Goal: Task Accomplishment & Management: Use online tool/utility

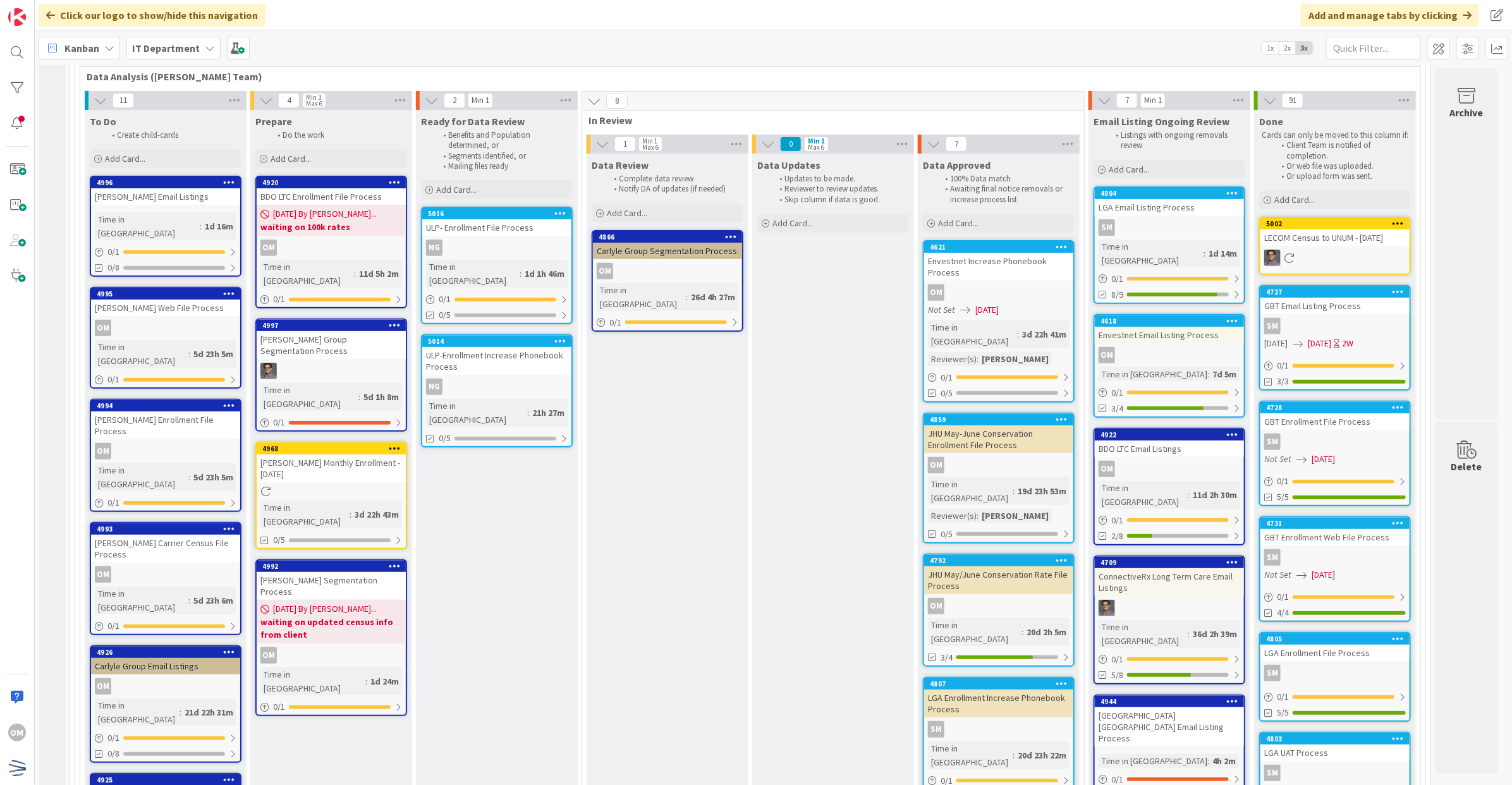
scroll to position [237, 0]
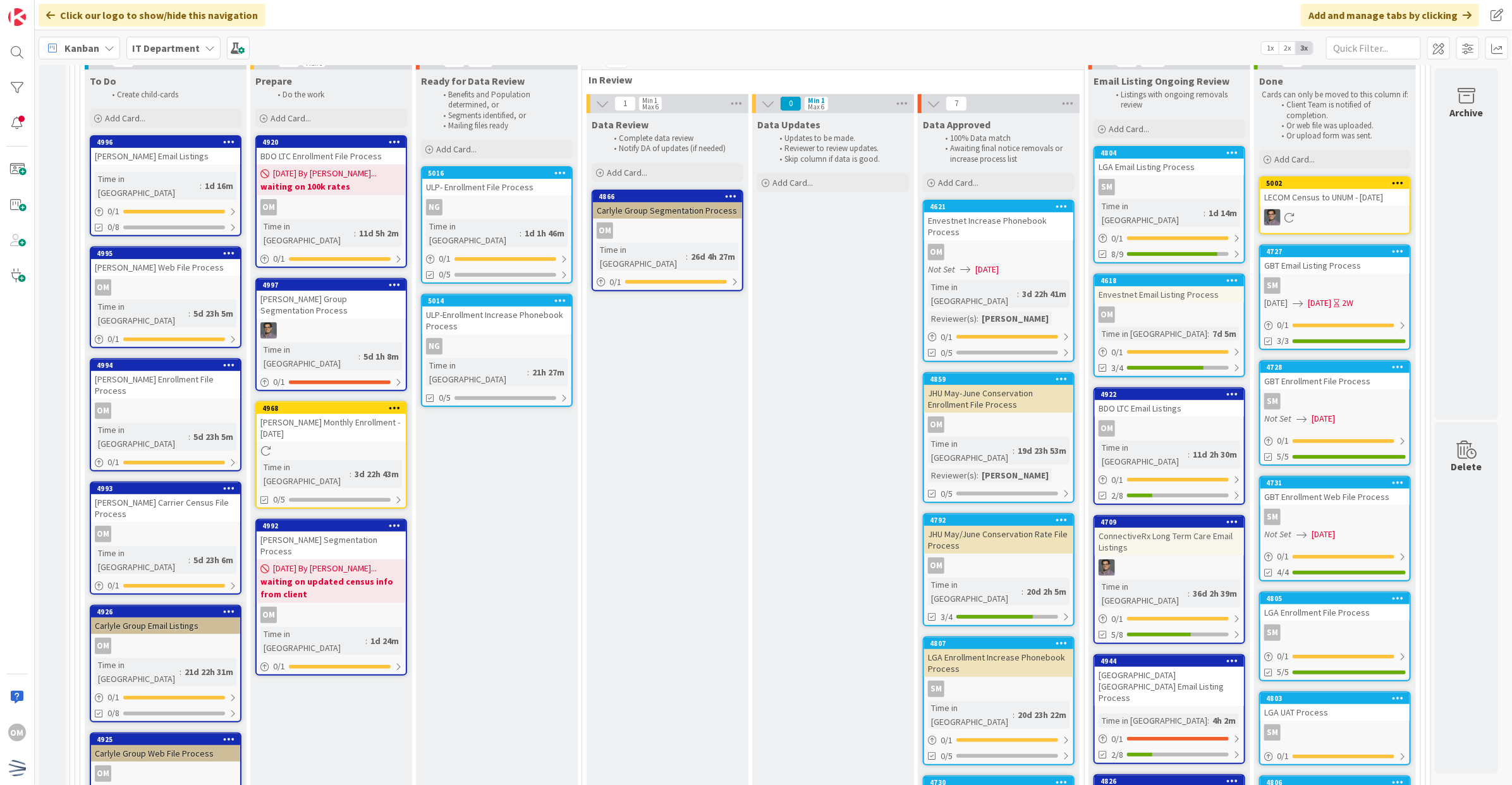
click at [397, 538] on link "4992 [PERSON_NAME] Segmentation Process [DATE] By [PERSON_NAME]... waiting on u…" at bounding box center [331, 597] width 152 height 157
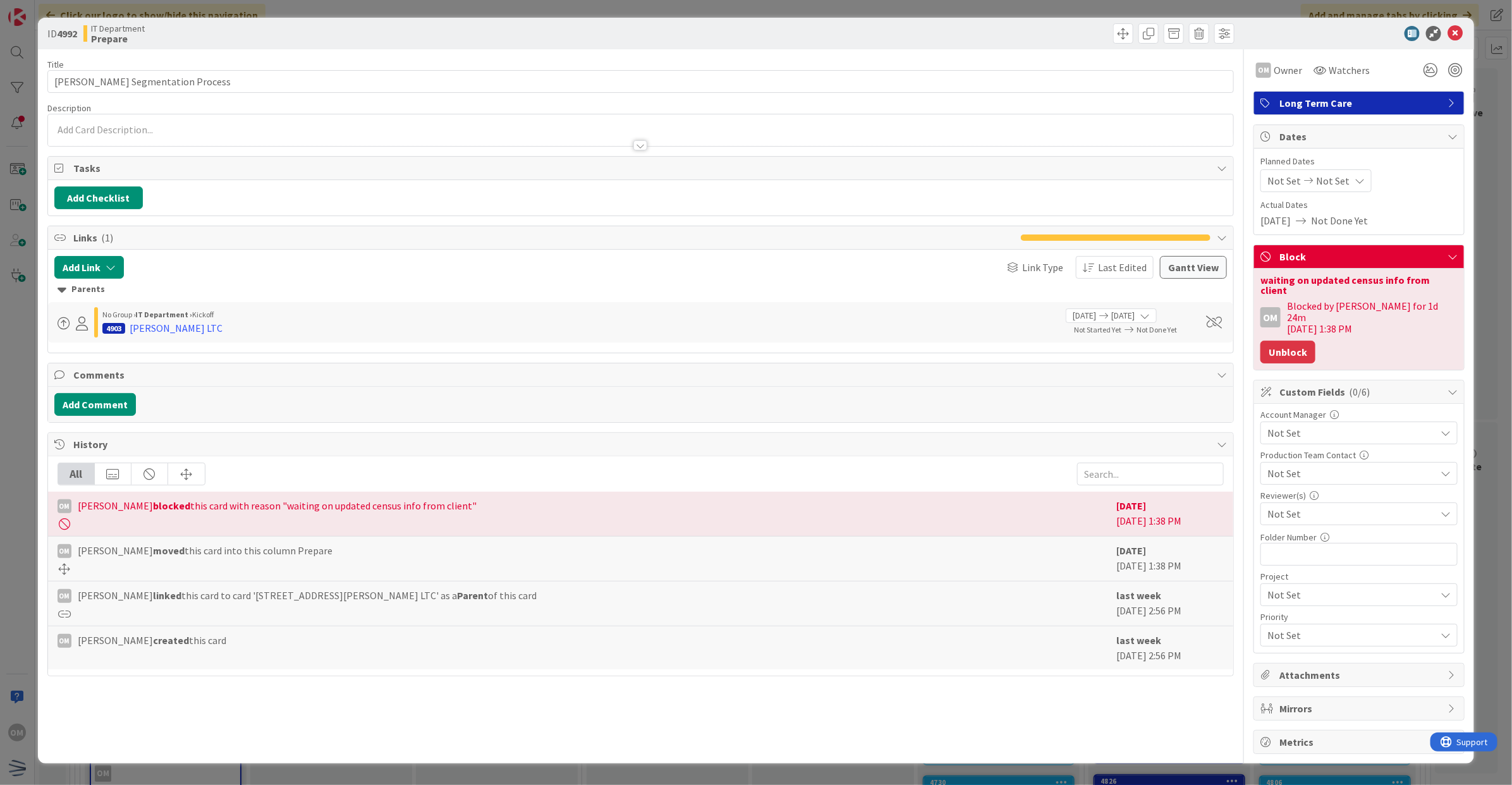
click at [1283, 341] on button "Unblock" at bounding box center [1288, 352] width 55 height 23
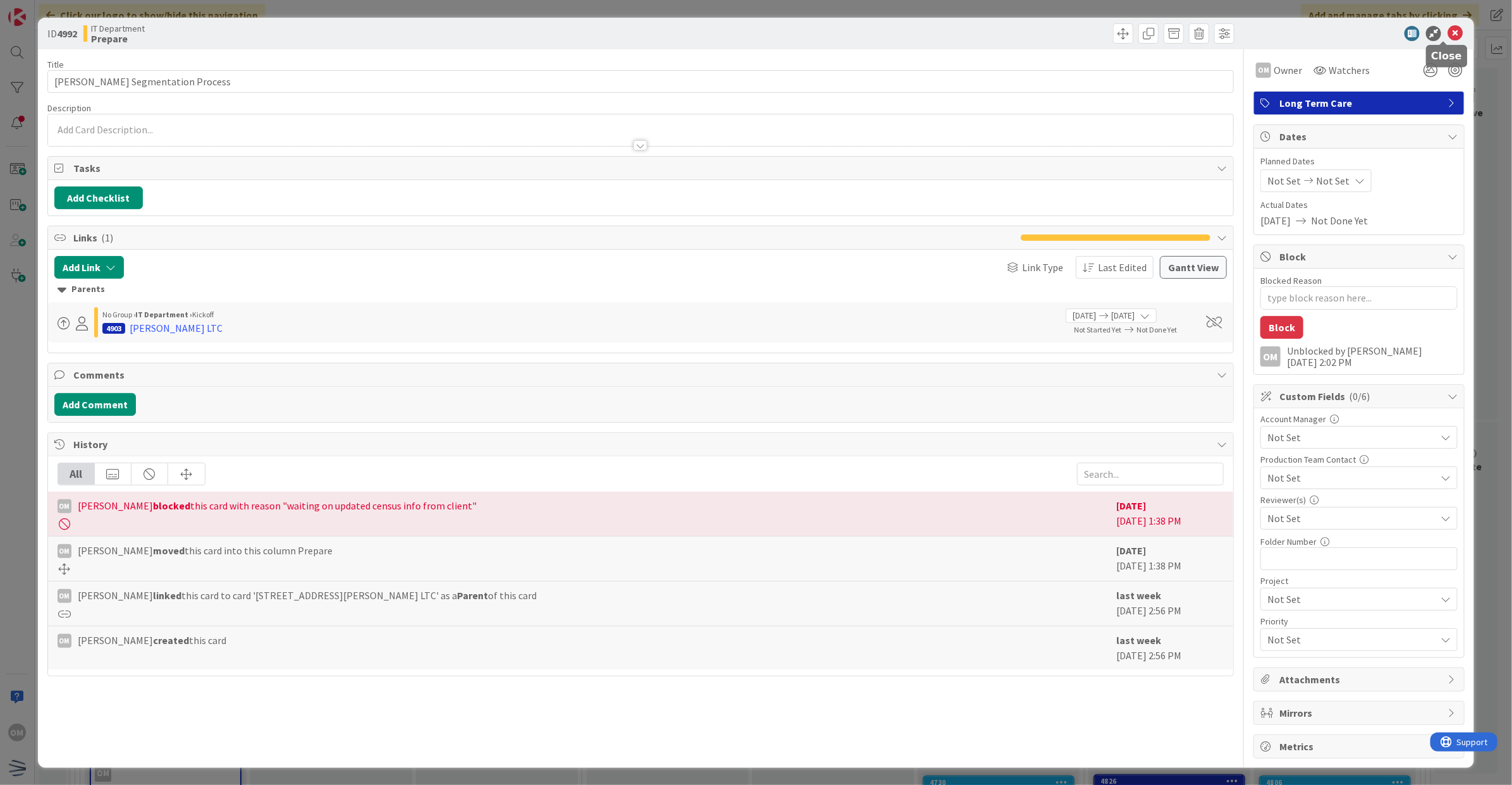
click at [1447, 30] on icon at bounding box center [1454, 33] width 15 height 15
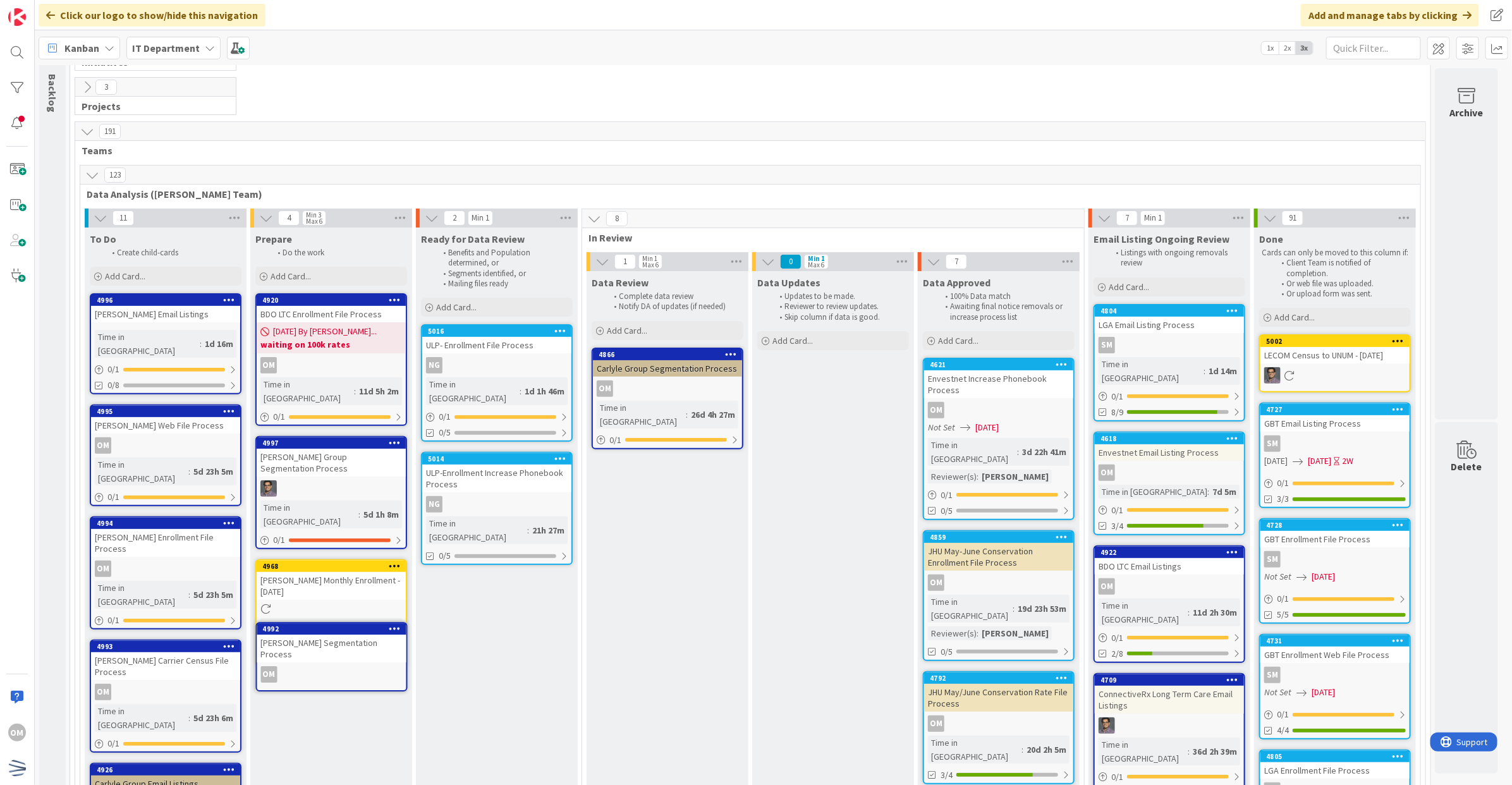
scroll to position [89, 0]
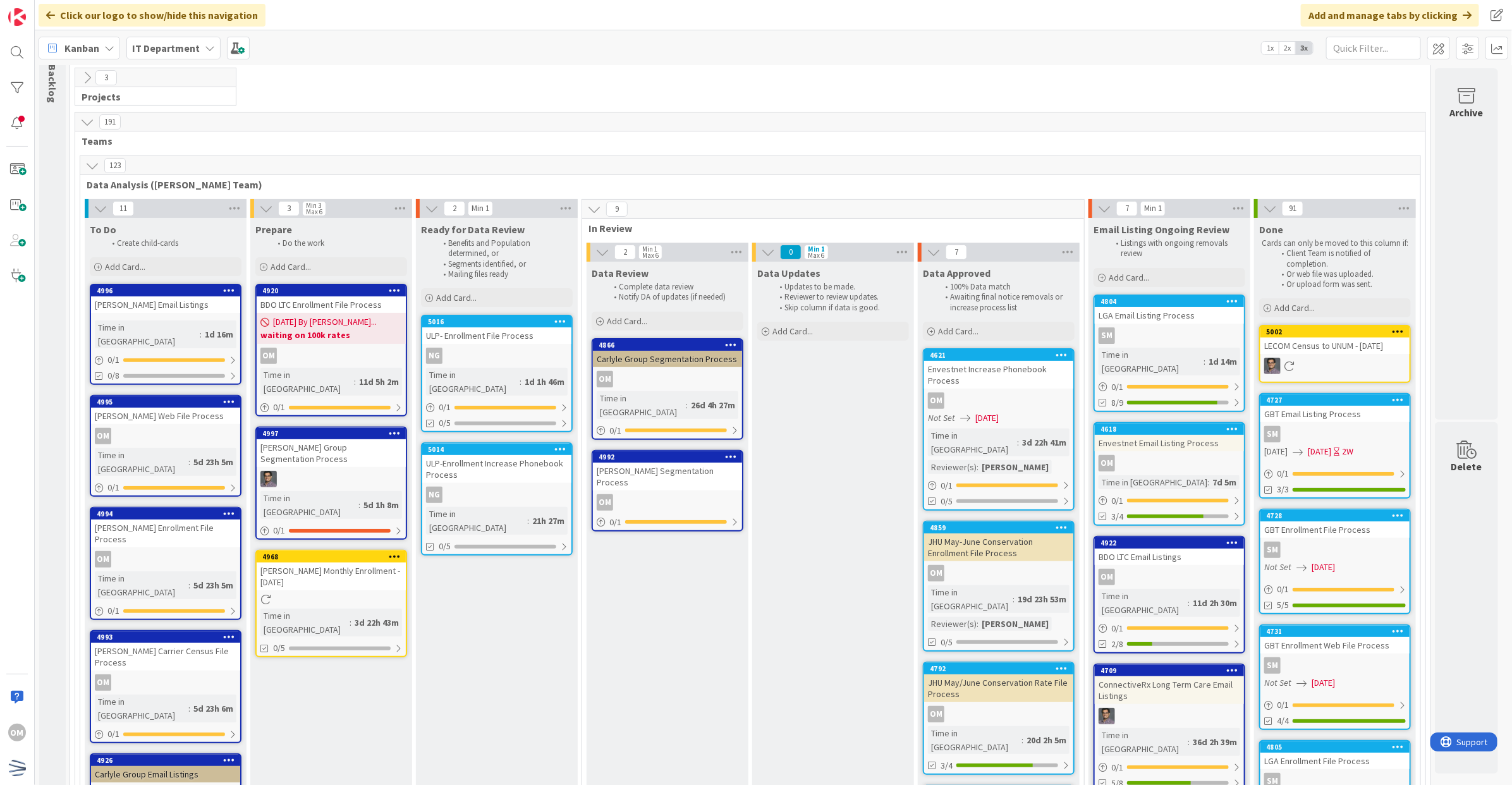
click at [731, 378] on div "OM" at bounding box center [667, 379] width 149 height 17
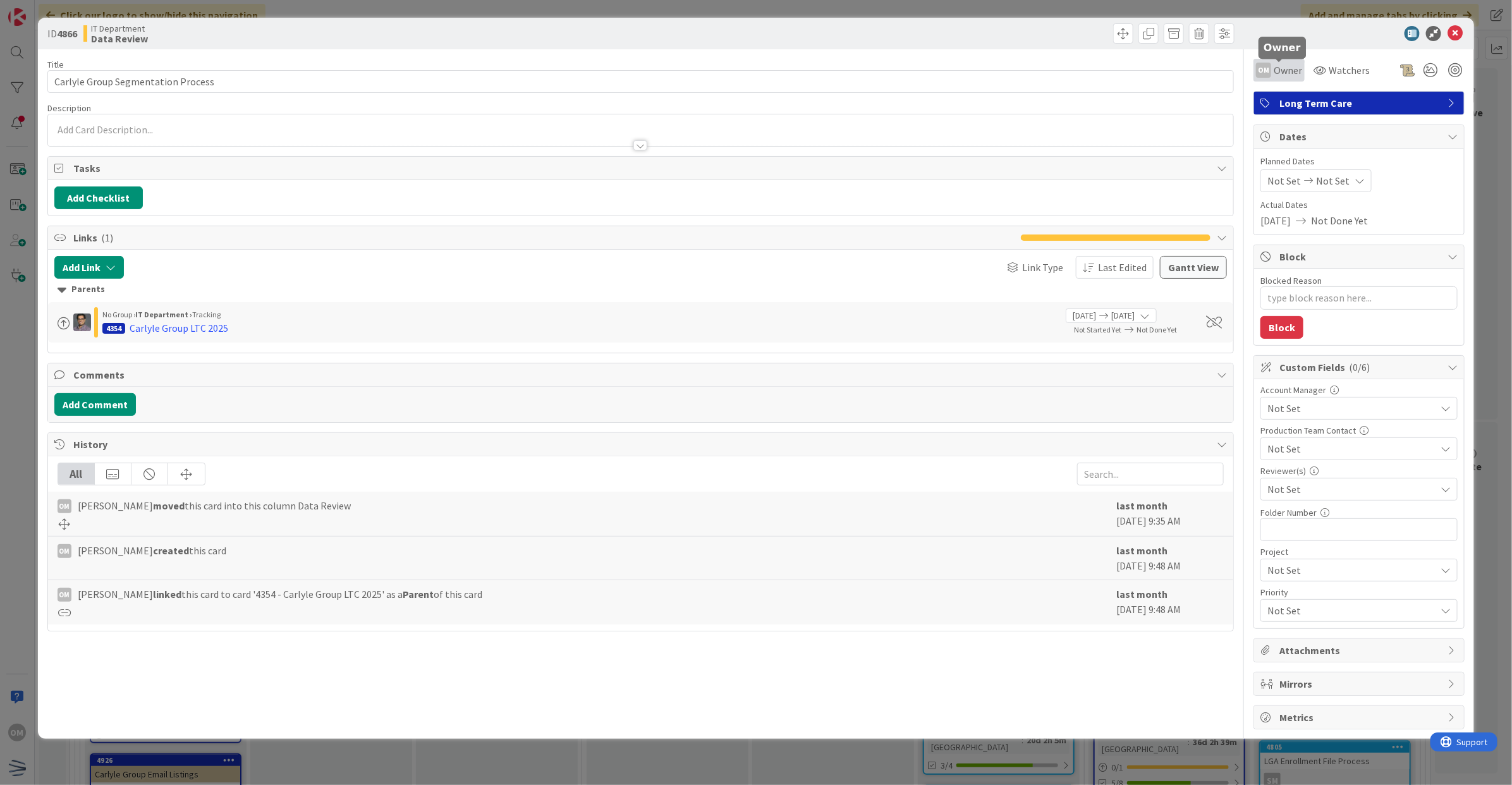
click at [1275, 69] on span "Owner" at bounding box center [1288, 70] width 28 height 15
type textarea "x"
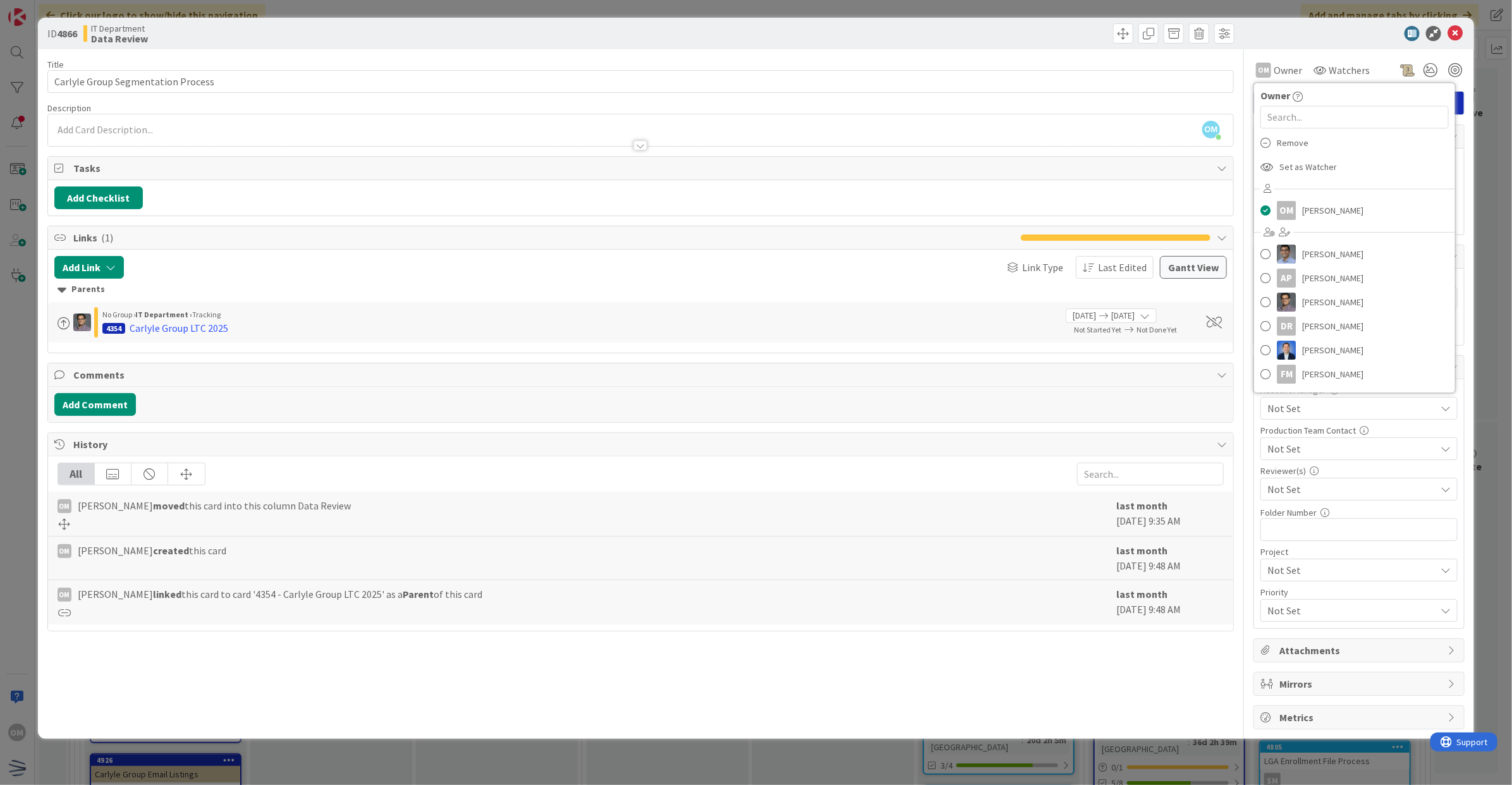
drag, startPoint x: 1299, startPoint y: 24, endPoint x: 1339, endPoint y: 24, distance: 40.0
click at [1300, 24] on div "ID 4866 IT Department Data Review" at bounding box center [755, 34] width 1436 height 32
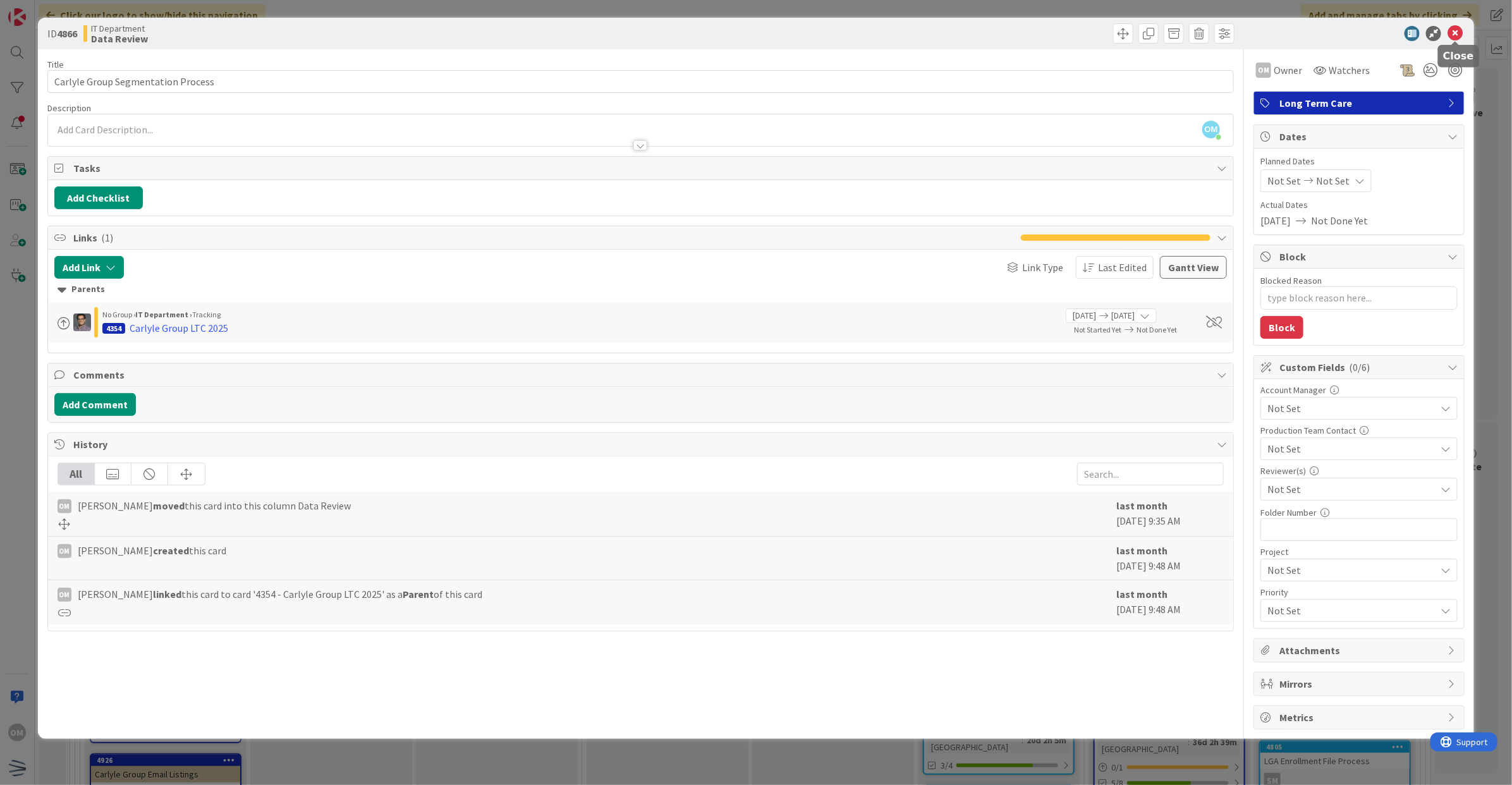
click at [1456, 32] on icon at bounding box center [1454, 33] width 15 height 15
